Goal: Task Accomplishment & Management: Complete application form

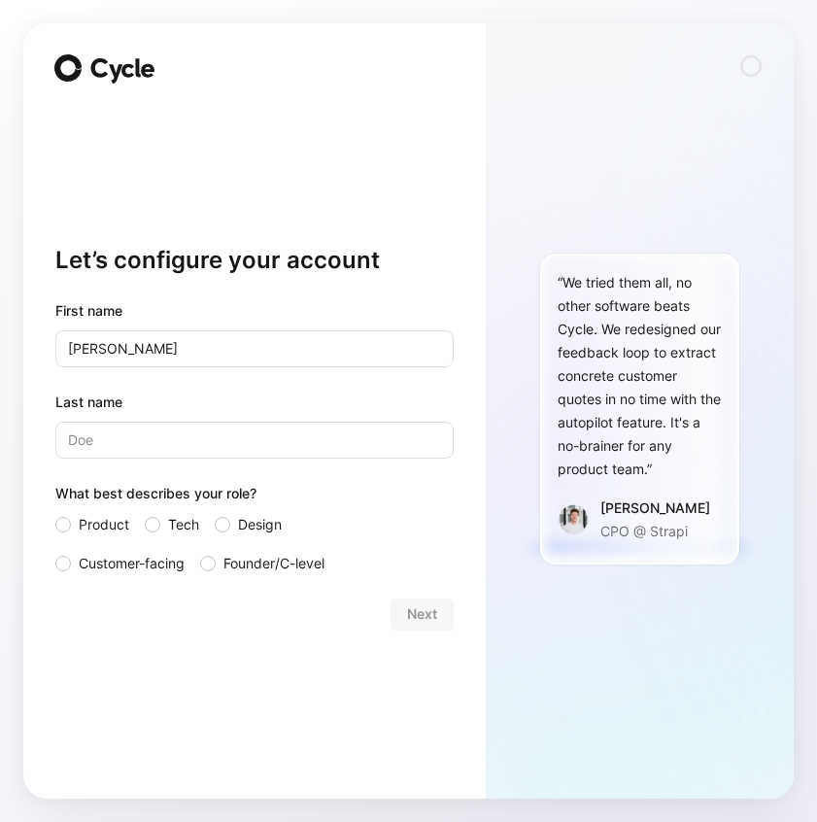
type input "[PERSON_NAME]"
type input "Bouin"
click at [126, 563] on span "Customer-facing" at bounding box center [132, 563] width 106 height 23
click at [55, 552] on input "Customer-facing" at bounding box center [55, 552] width 0 height 0
click at [441, 614] on button "Next" at bounding box center [422, 613] width 63 height 31
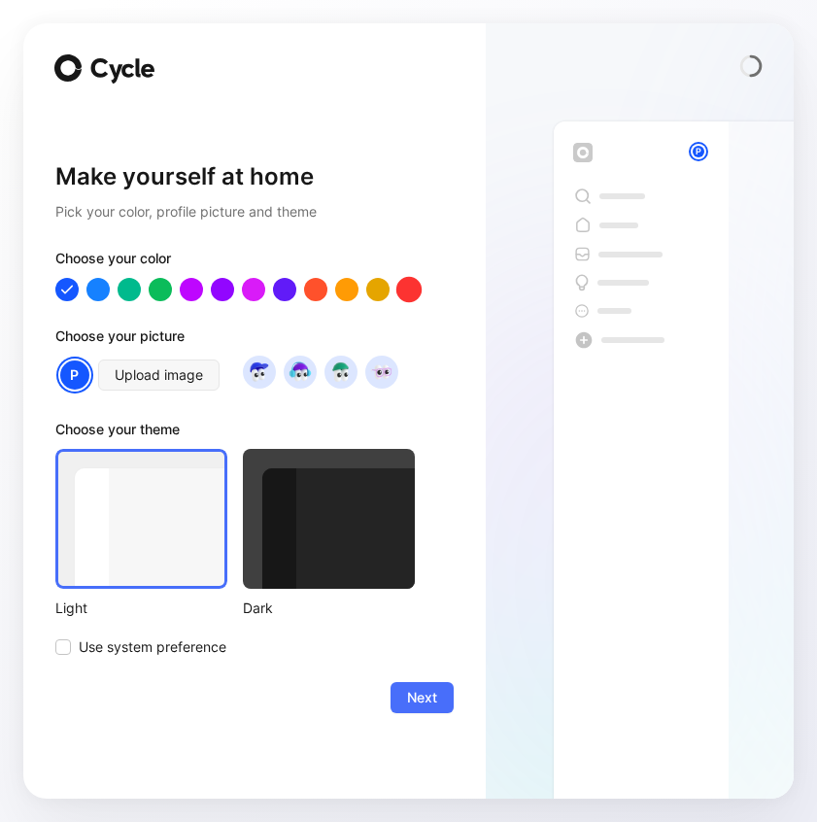
click at [406, 292] on div at bounding box center [408, 289] width 25 height 25
click at [323, 293] on div at bounding box center [315, 289] width 25 height 25
click at [193, 380] on span "Upload image" at bounding box center [159, 374] width 88 height 23
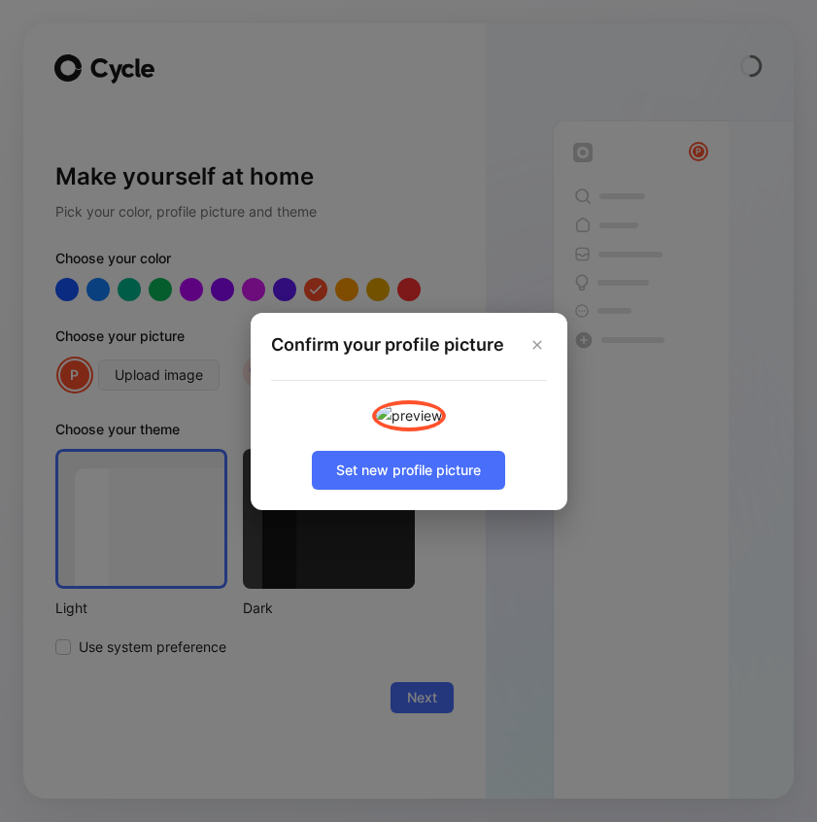
click at [376, 510] on div "Confirm your profile picture Set new profile picture" at bounding box center [409, 411] width 317 height 197
click at [388, 482] on span "Set new profile picture" at bounding box center [408, 470] width 145 height 23
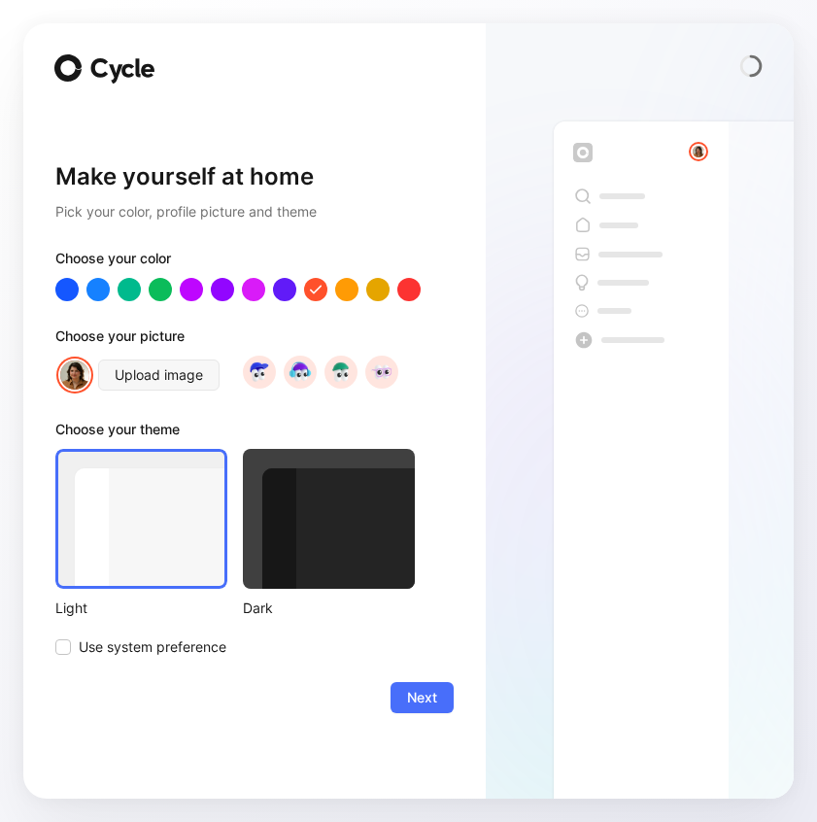
click at [328, 518] on div at bounding box center [329, 519] width 172 height 140
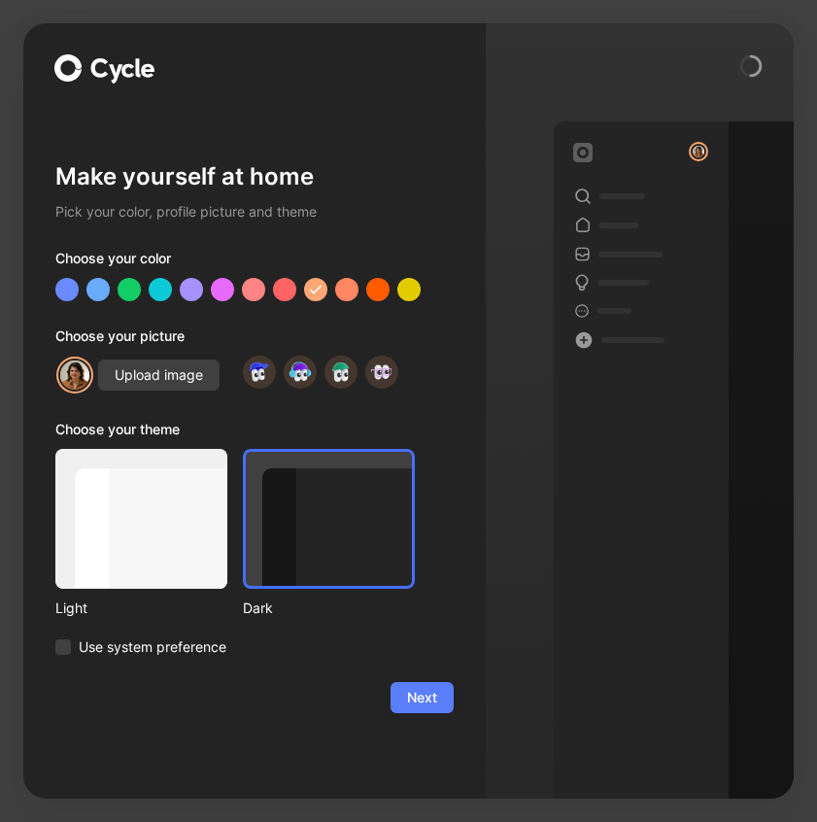
click at [425, 701] on span "Next" at bounding box center [422, 697] width 30 height 23
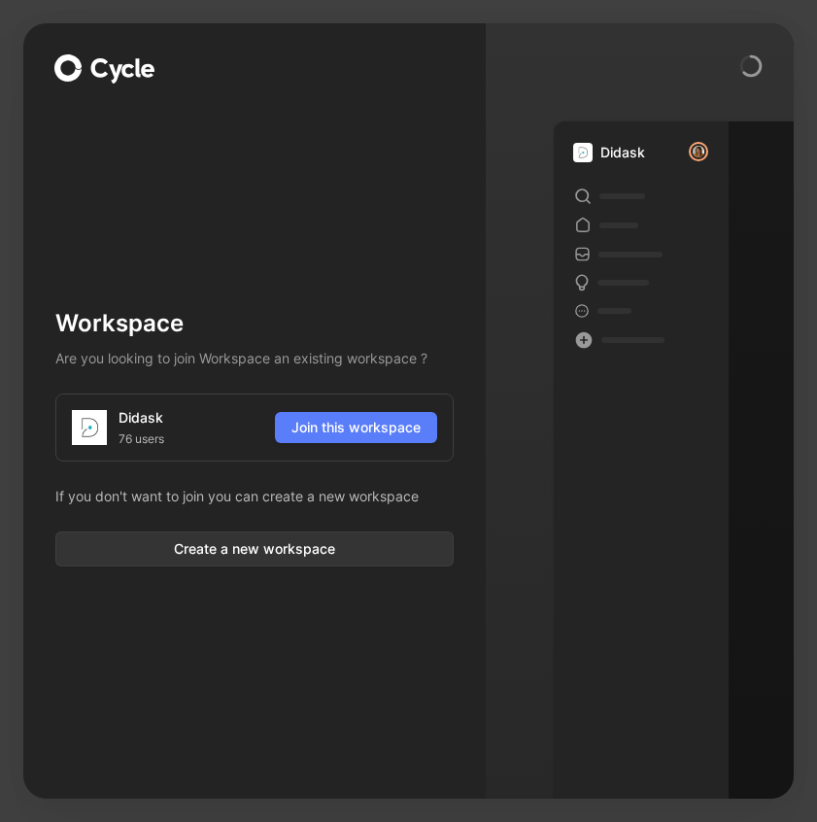
click at [395, 428] on span "Join this workspace" at bounding box center [355, 427] width 129 height 23
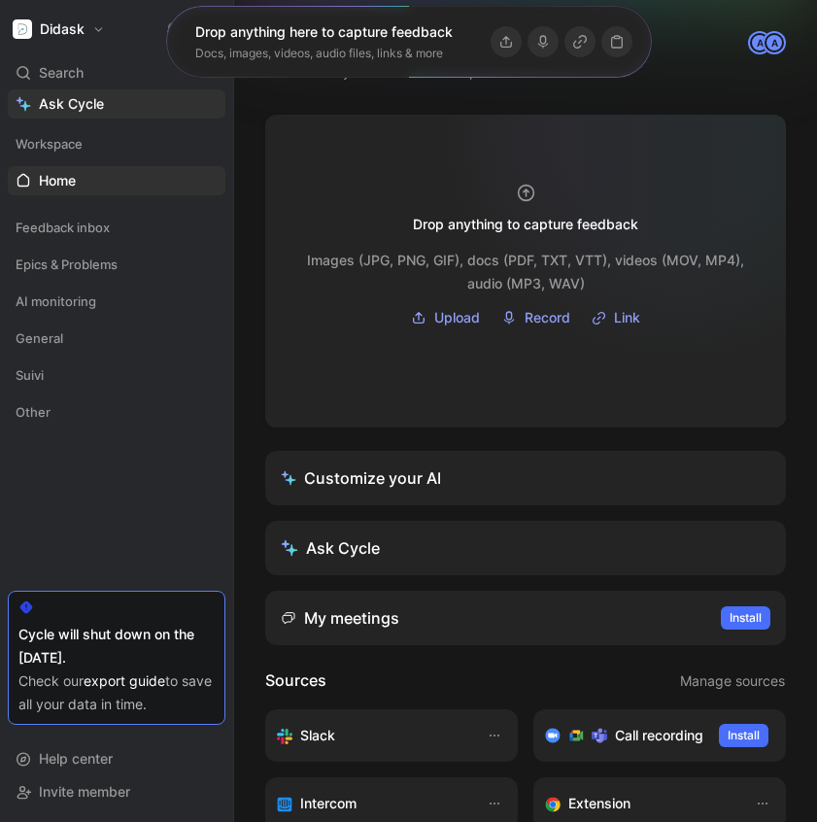
click at [674, 121] on div at bounding box center [525, 271] width 521 height 313
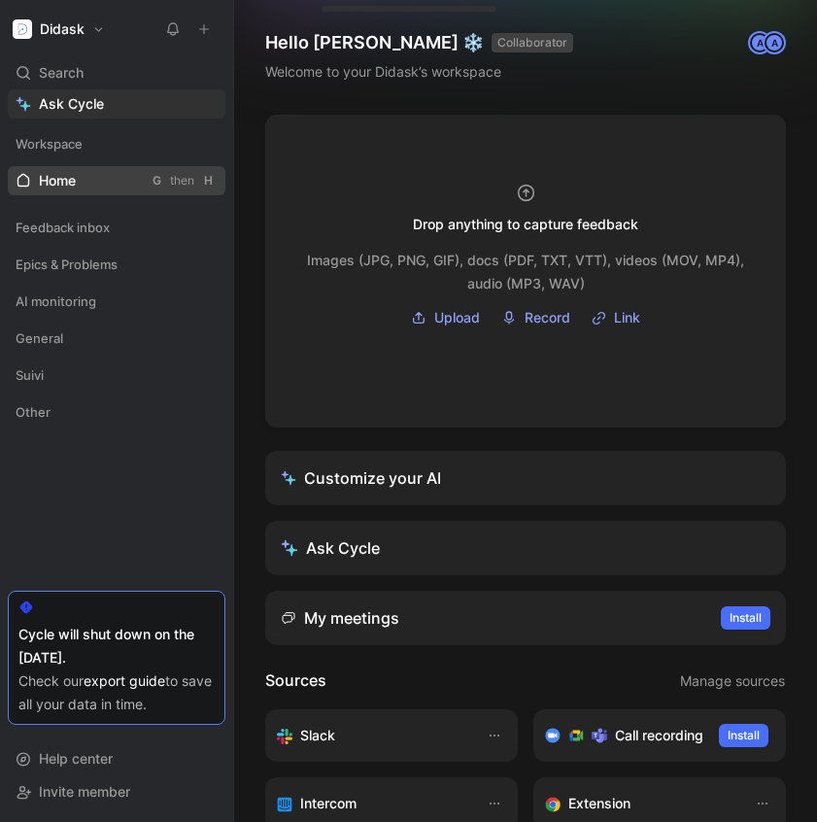
click at [152, 184] on div "G" at bounding box center [156, 180] width 19 height 19
click at [124, 232] on icon at bounding box center [123, 228] width 14 height 14
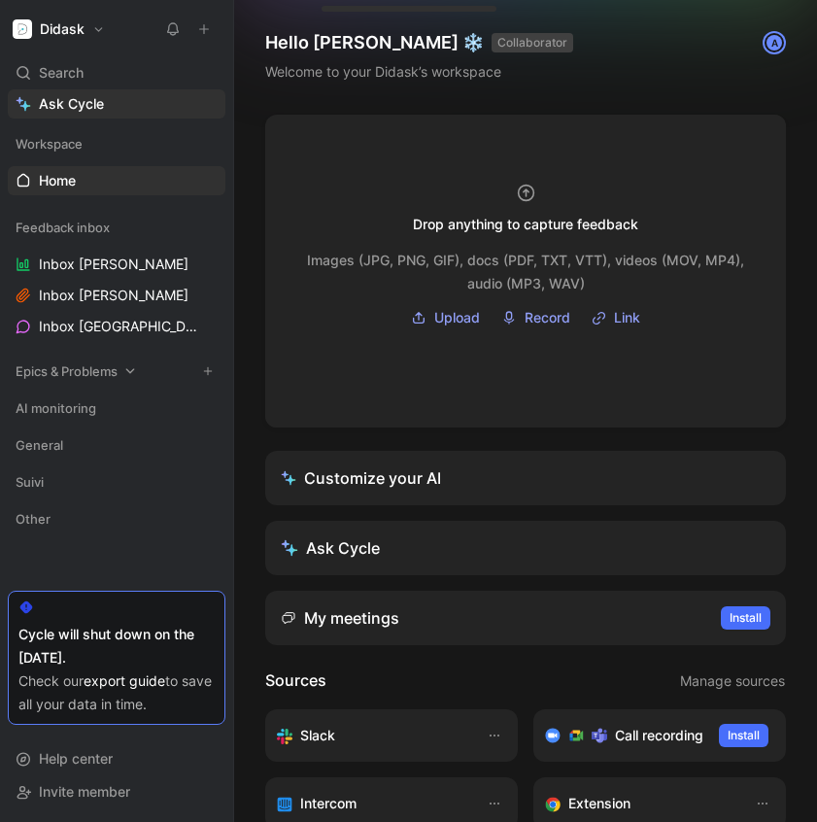
click at [93, 367] on span "Epics & Problems" at bounding box center [67, 370] width 102 height 19
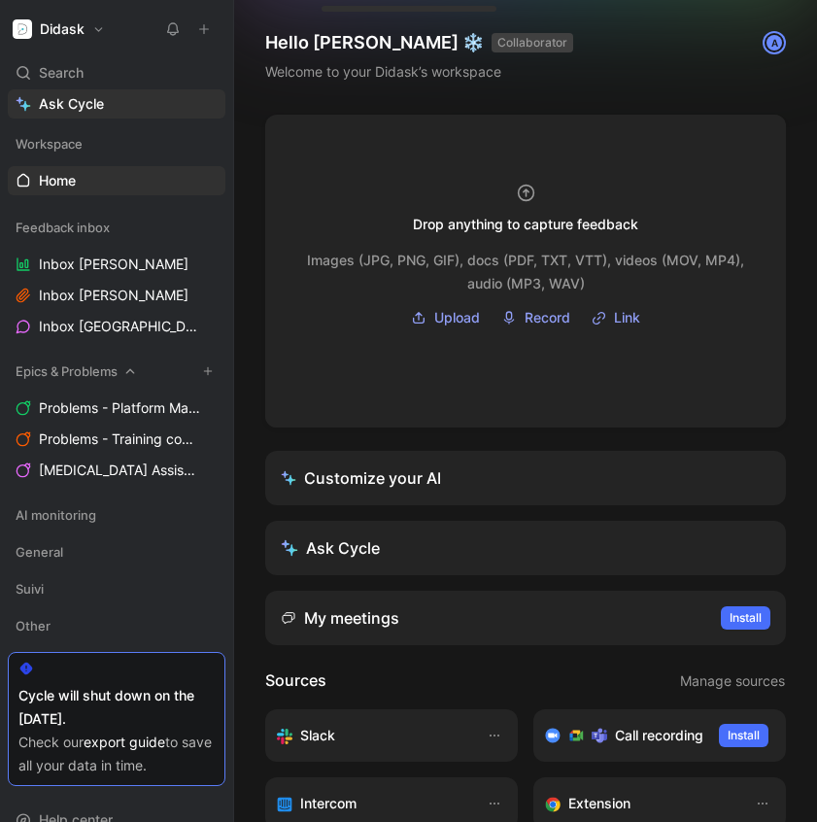
click at [94, 365] on span "Epics & Problems" at bounding box center [67, 370] width 102 height 19
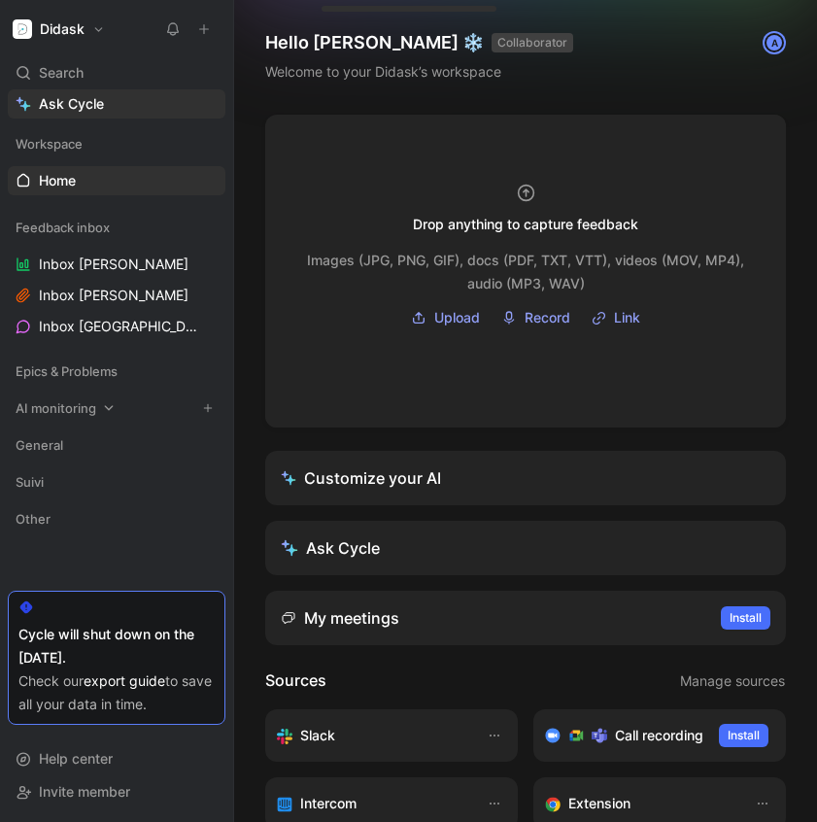
click at [79, 408] on span "AI monitoring" at bounding box center [56, 407] width 81 height 19
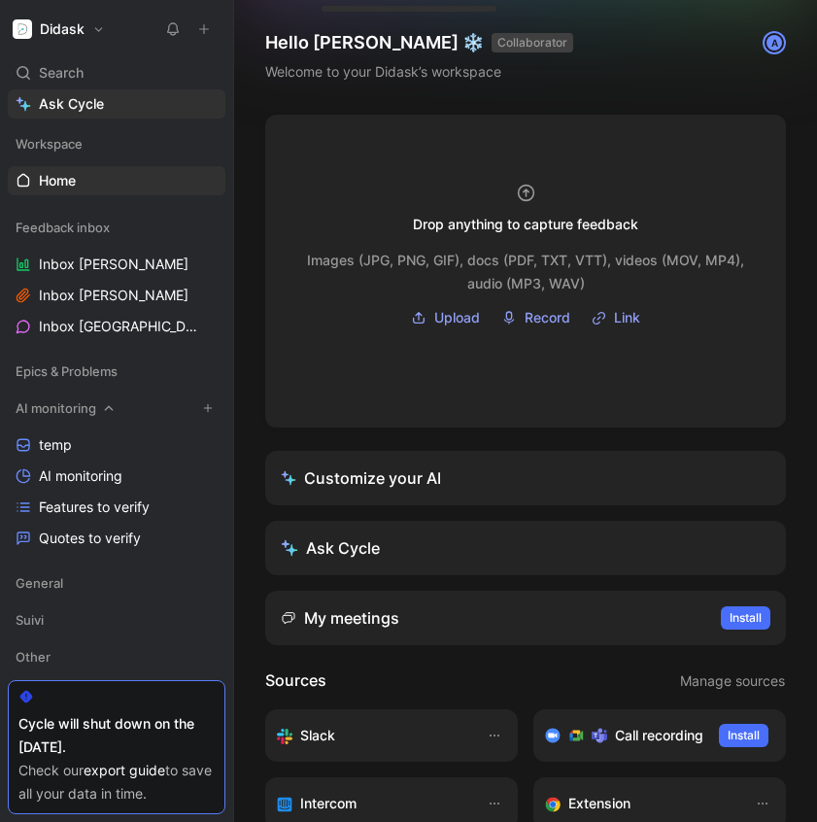
click at [79, 408] on span "AI monitoring" at bounding box center [56, 407] width 81 height 19
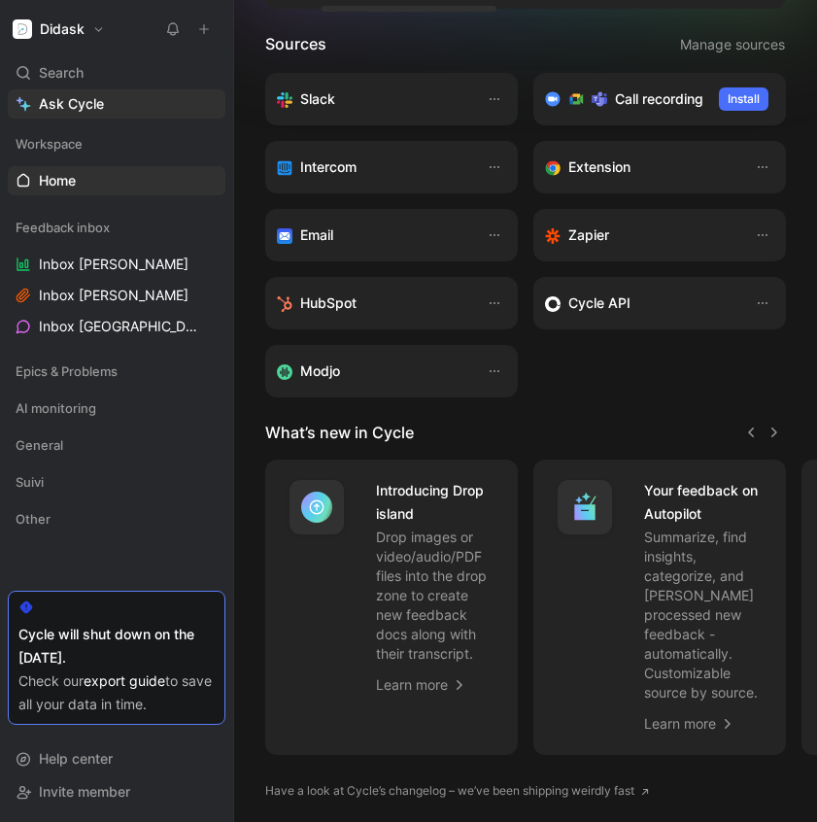
scroll to position [674, 0]
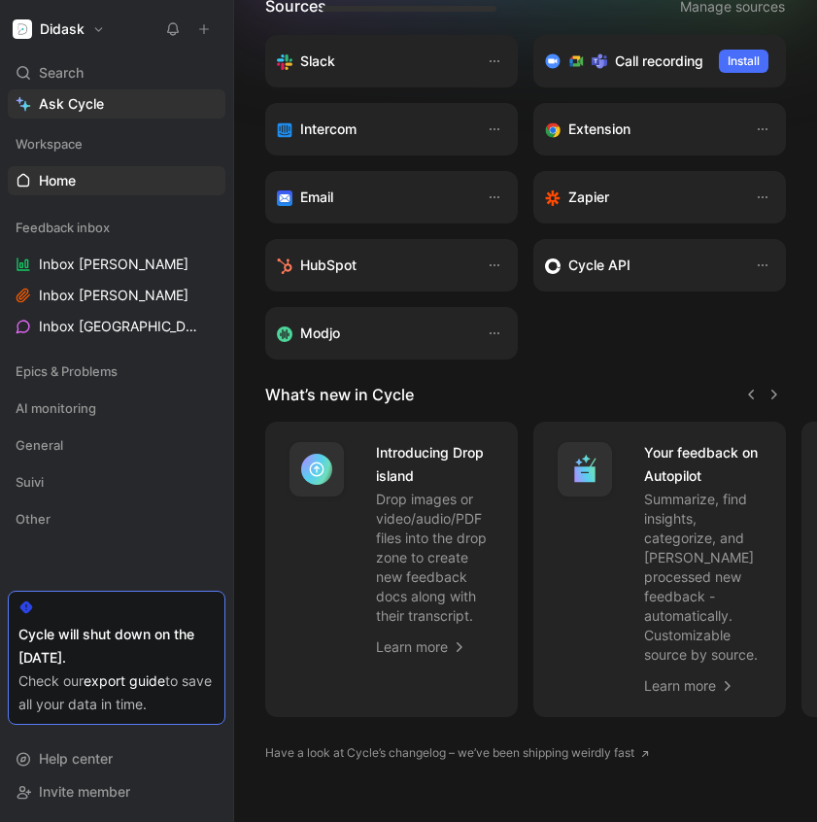
click at [517, 743] on link "Have a look at Cycle’s changelog – we’ve been shipping weirdly fast" at bounding box center [457, 752] width 385 height 19
